Goal: Task Accomplishment & Management: Use online tool/utility

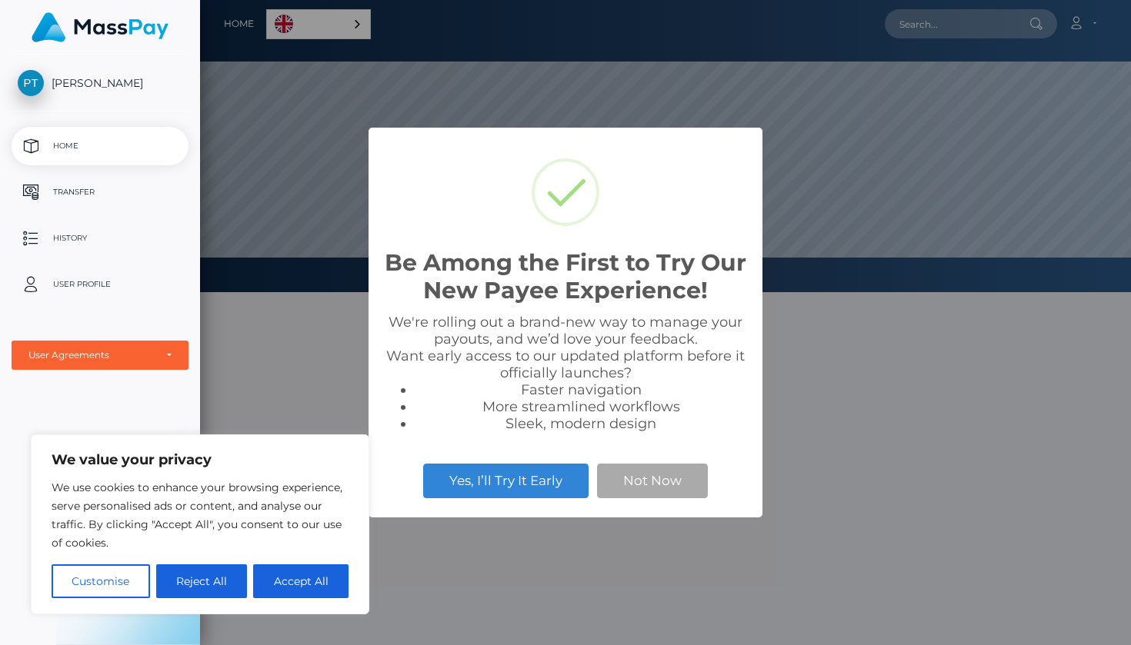
scroll to position [292, 931]
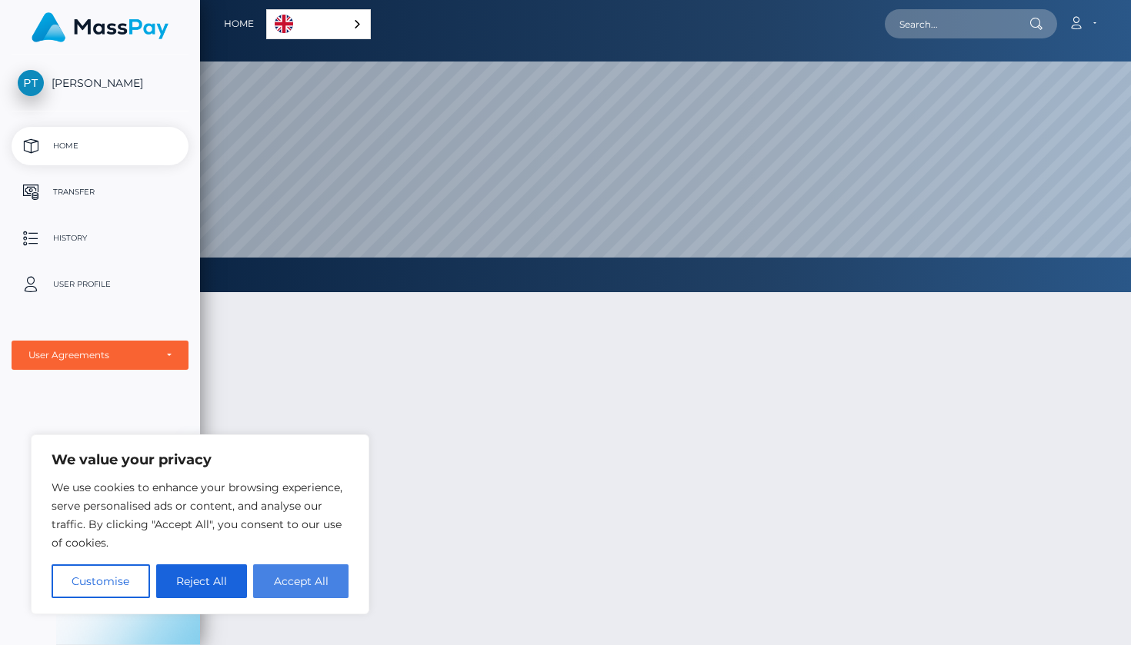
click at [296, 590] on button "Accept All" at bounding box center [300, 581] width 95 height 34
checkbox input "true"
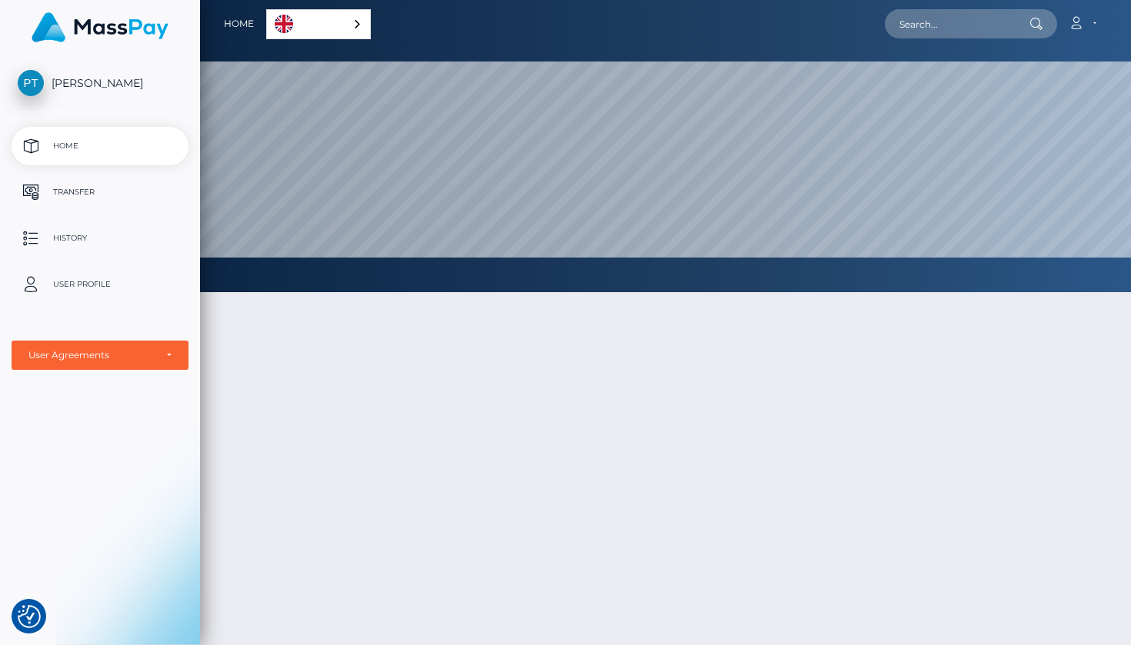
click at [84, 147] on p "Home" at bounding box center [100, 146] width 165 height 23
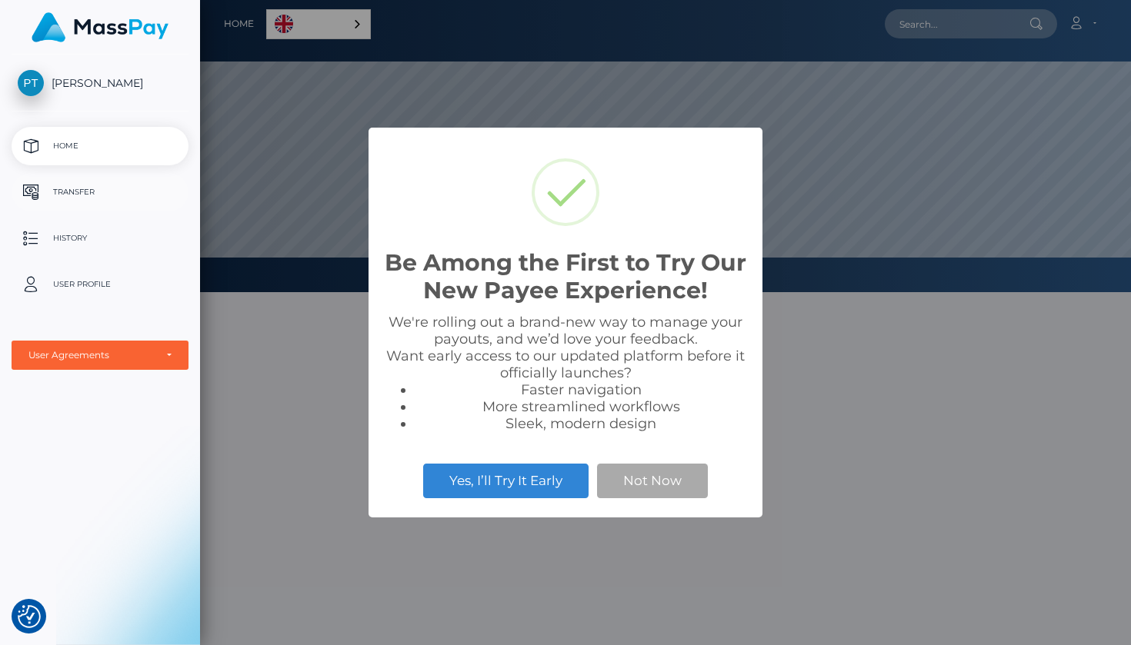
scroll to position [292, 931]
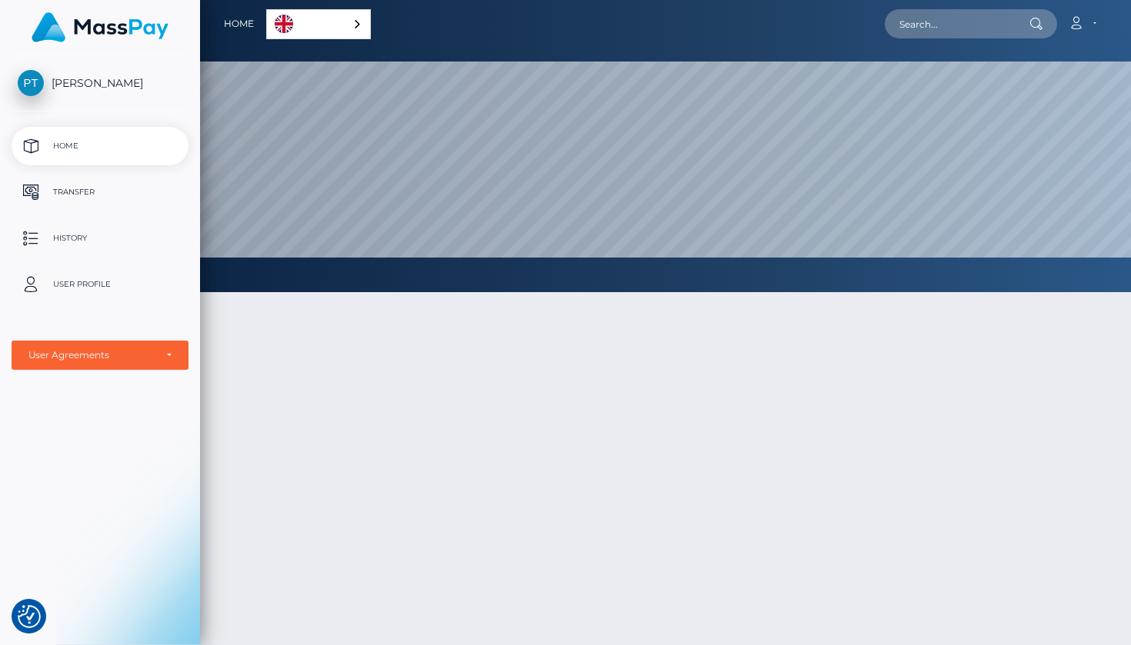
click at [87, 141] on p "Home" at bounding box center [100, 146] width 165 height 23
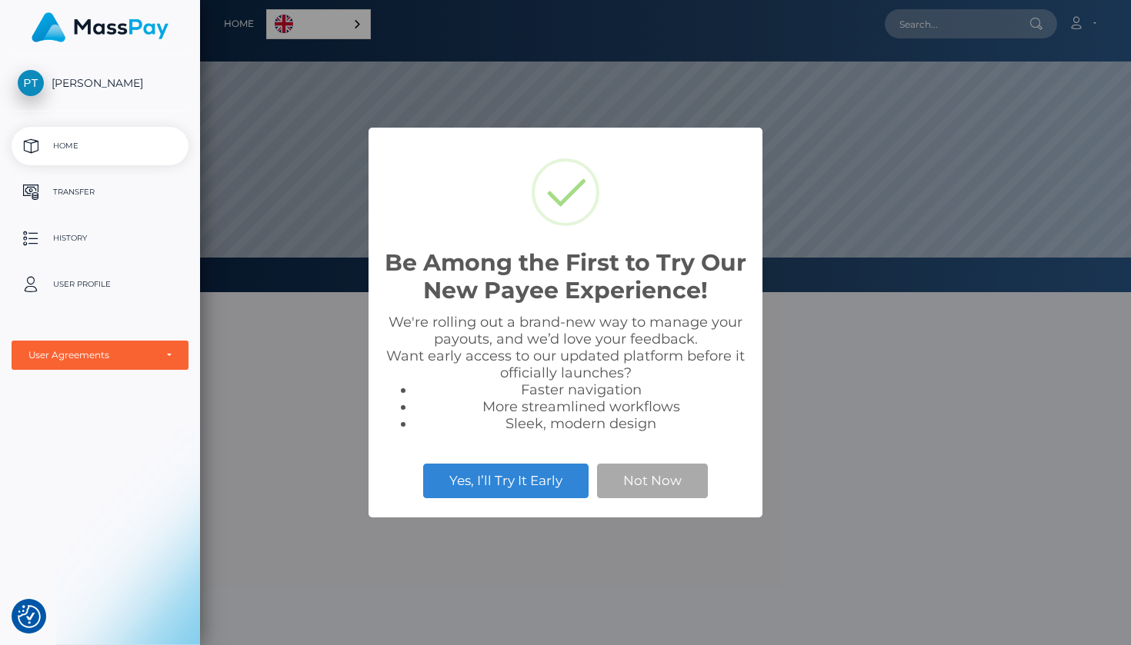
scroll to position [292, 931]
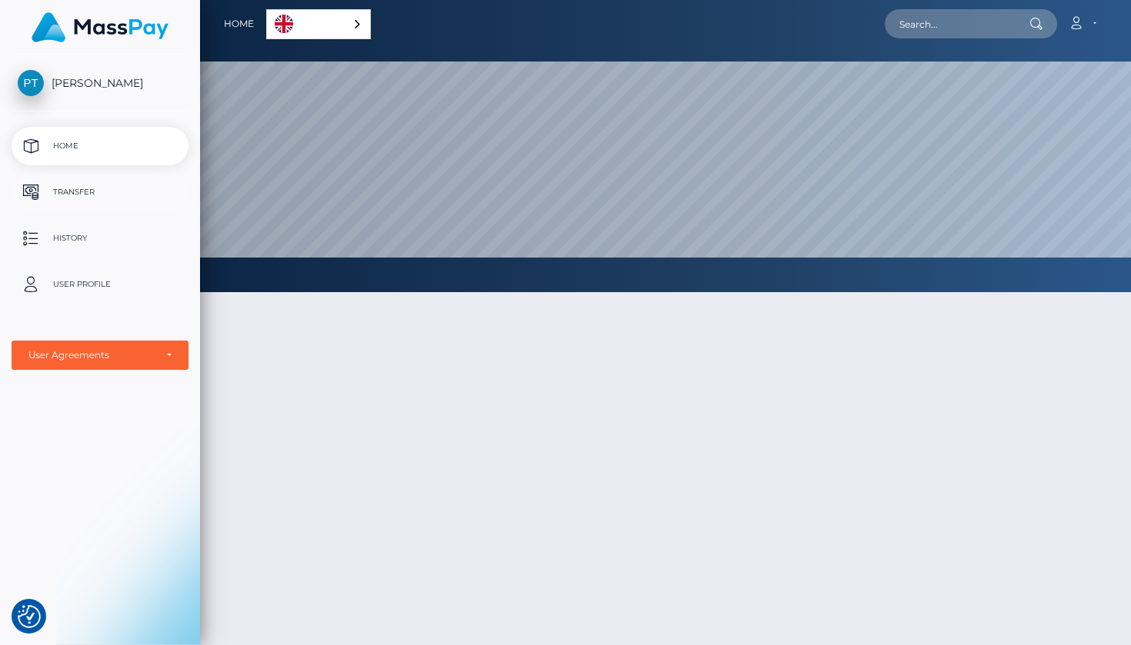
click at [82, 196] on p "Transfer" at bounding box center [100, 192] width 165 height 23
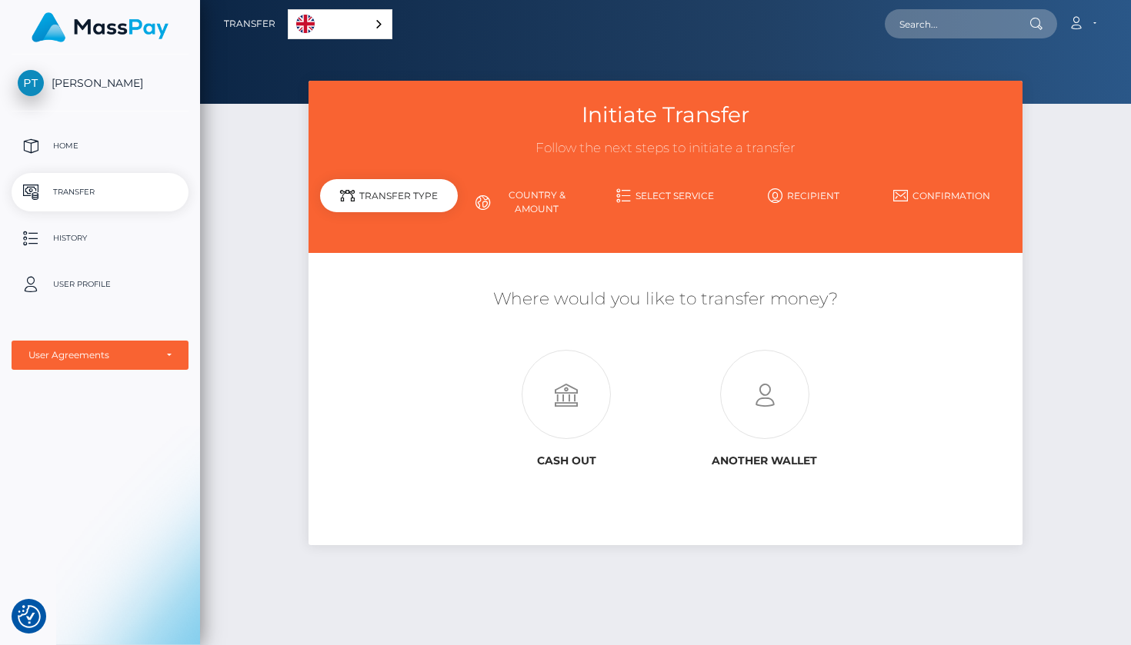
click at [398, 198] on div "Transfer Type" at bounding box center [389, 195] width 138 height 33
click at [526, 186] on link "Country & Amount" at bounding box center [527, 202] width 138 height 40
click at [533, 194] on link "Country & Amount" at bounding box center [527, 202] width 138 height 40
click at [636, 192] on link "Select Service" at bounding box center [665, 195] width 138 height 27
click at [624, 193] on icon at bounding box center [623, 195] width 15 height 15
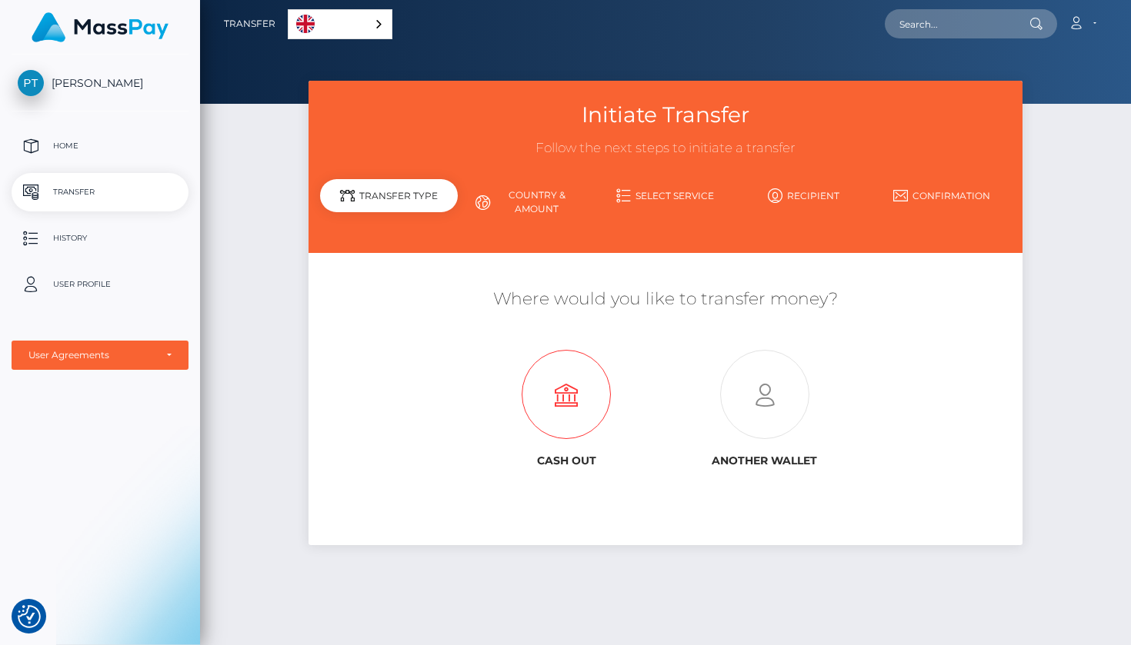
click at [562, 394] on icon at bounding box center [566, 395] width 198 height 89
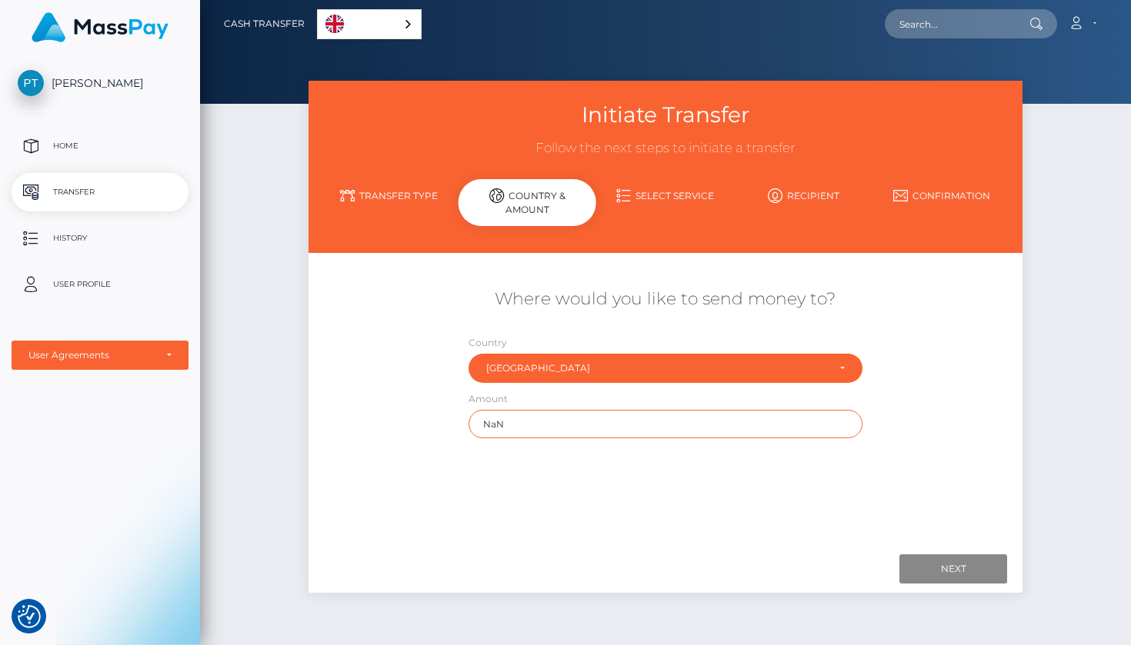
click at [597, 423] on input "NaN" at bounding box center [665, 424] width 394 height 28
type input "N"
click at [757, 507] on div "Where would you like to send money to? Country Abkhazia Afghanistan Albania Alg…" at bounding box center [665, 401] width 691 height 273
click at [775, 385] on div "Country Abkhazia Afghanistan Albania Algeria American Samoa Andorra Angola Angu…" at bounding box center [665, 363] width 417 height 56
click at [98, 164] on link "Home" at bounding box center [100, 146] width 177 height 38
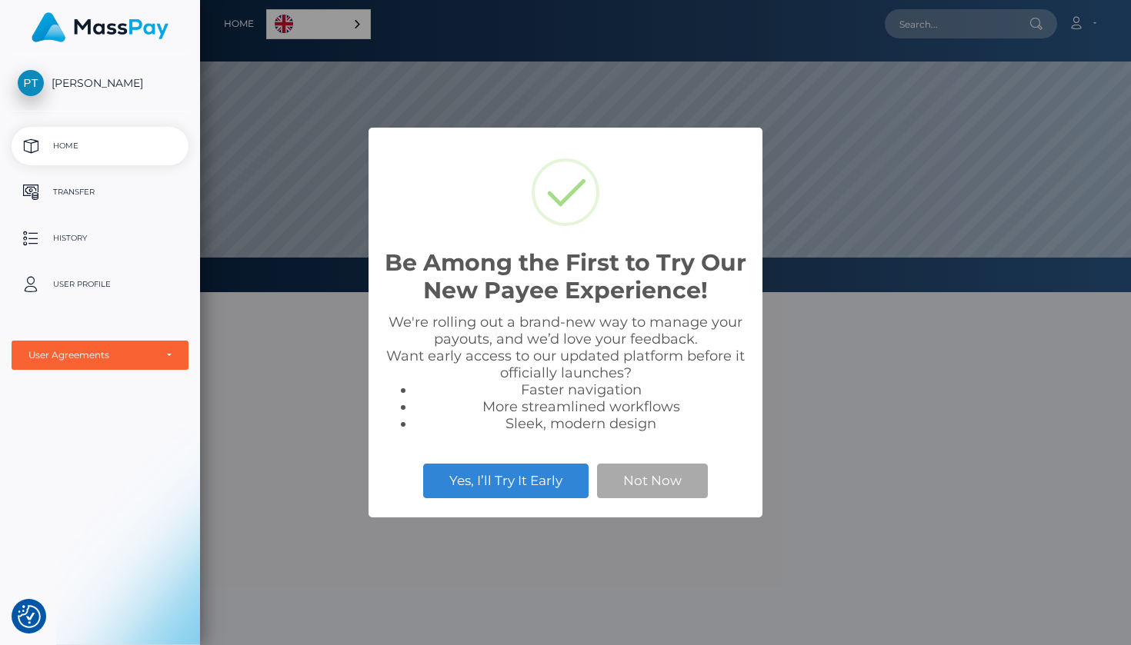
scroll to position [292, 931]
